Goal: Entertainment & Leisure: Consume media (video, audio)

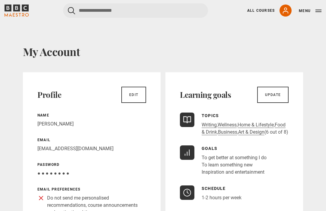
click at [256, 8] on link "All Courses" at bounding box center [260, 10] width 27 height 5
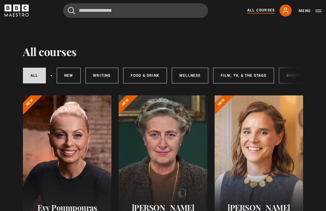
click at [64, 144] on div at bounding box center [67, 168] width 88 height 145
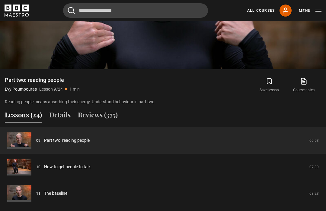
scroll to position [390, 0]
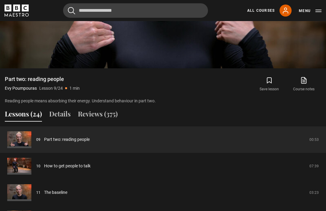
click at [30, 120] on button "Lessons (24)" at bounding box center [23, 115] width 37 height 13
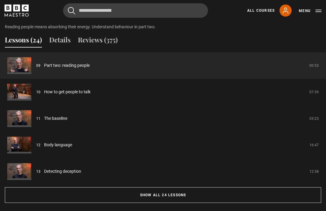
scroll to position [465, 0]
click at [141, 203] on button "Show all 24 lessons" at bounding box center [163, 195] width 316 height 16
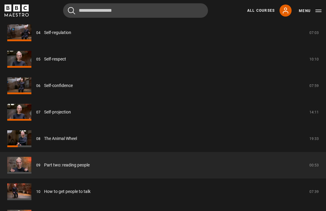
scroll to position [604, 0]
click at [62, 142] on link "The Animal Wheel" at bounding box center [60, 138] width 33 height 6
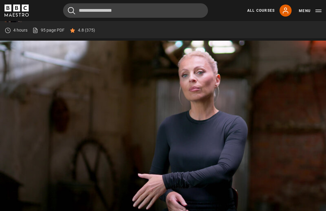
scroll to position [256, 0]
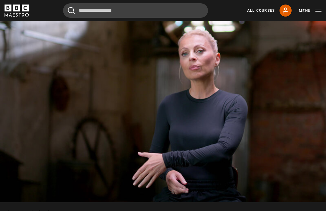
click at [181, 119] on video-js "Video Player is loading. Play Lesson The Animal Wheel 10s Skip Back 10 seconds …" at bounding box center [163, 110] width 326 height 183
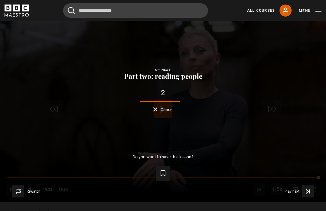
click at [221, 116] on div "Lesson Completed Up next Part two: reading people 2 Cancel Do you want to save …" at bounding box center [163, 110] width 326 height 183
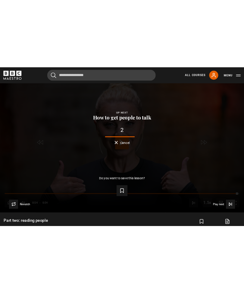
scroll to position [332, 0]
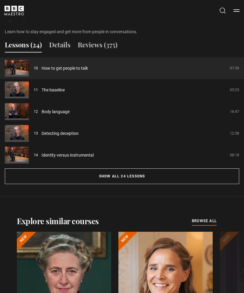
scroll to position [548, 0]
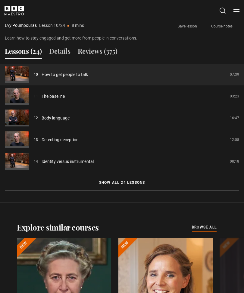
click at [125, 182] on button "Show all 24 lessons" at bounding box center [122, 183] width 235 height 16
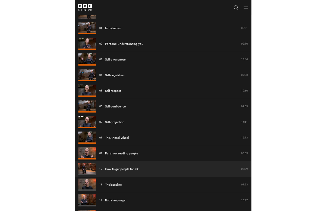
scroll to position [592, 0]
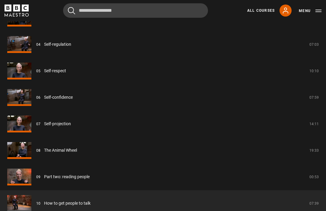
click at [64, 207] on link "How to get people to talk" at bounding box center [67, 204] width 46 height 6
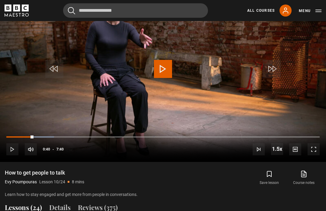
scroll to position [297, 0]
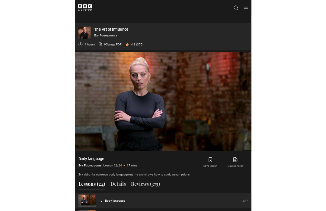
scroll to position [282, 0]
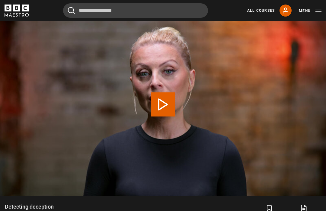
scroll to position [313, 0]
